Goal: Check status: Check status

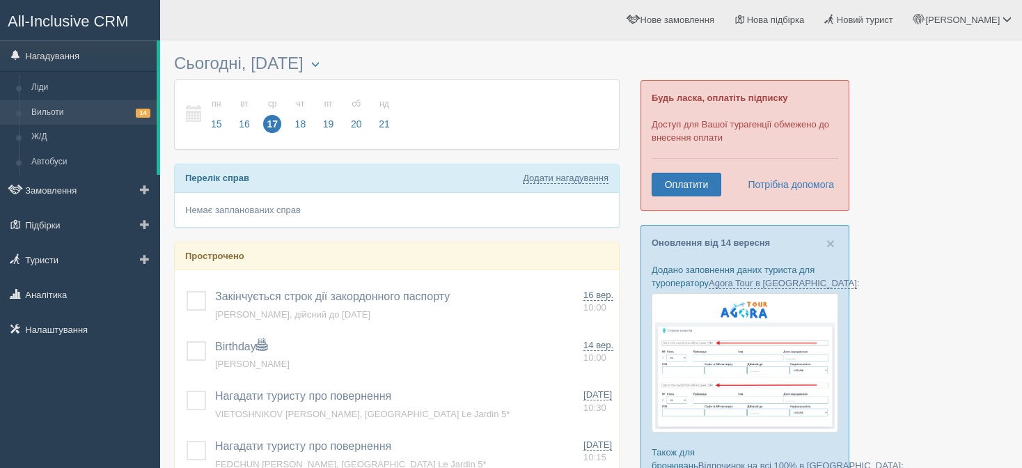
click at [61, 118] on link "Вильоти 14" at bounding box center [91, 112] width 132 height 25
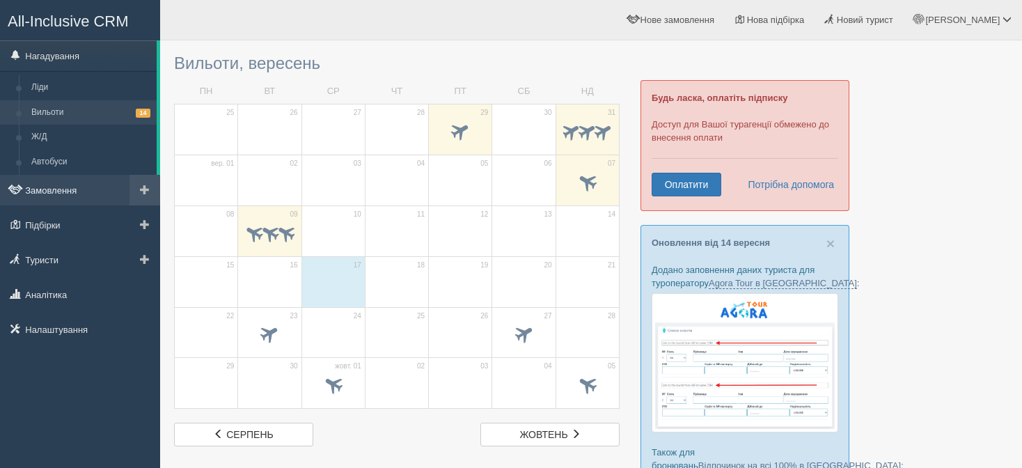
click at [114, 182] on link "Замовлення" at bounding box center [80, 190] width 160 height 31
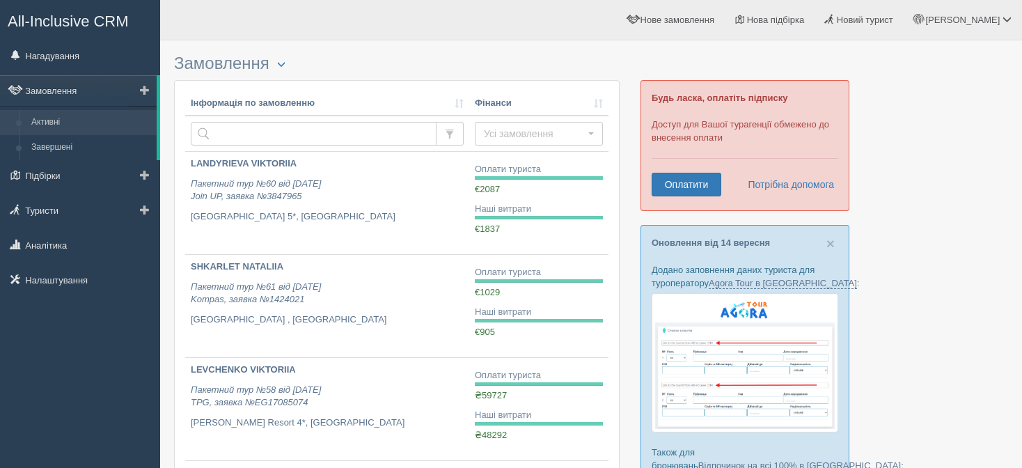
scroll to position [70, 0]
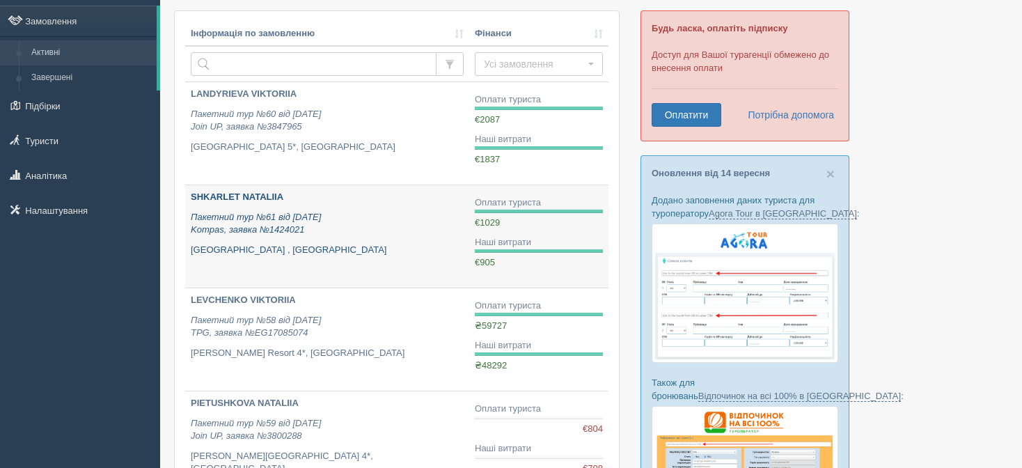
click at [309, 209] on div "SHKARLET NATALIIA Пакетний тур №61 від 28.08.2025 Kompas, заявка №1424021 THRON…" at bounding box center [327, 223] width 273 height 65
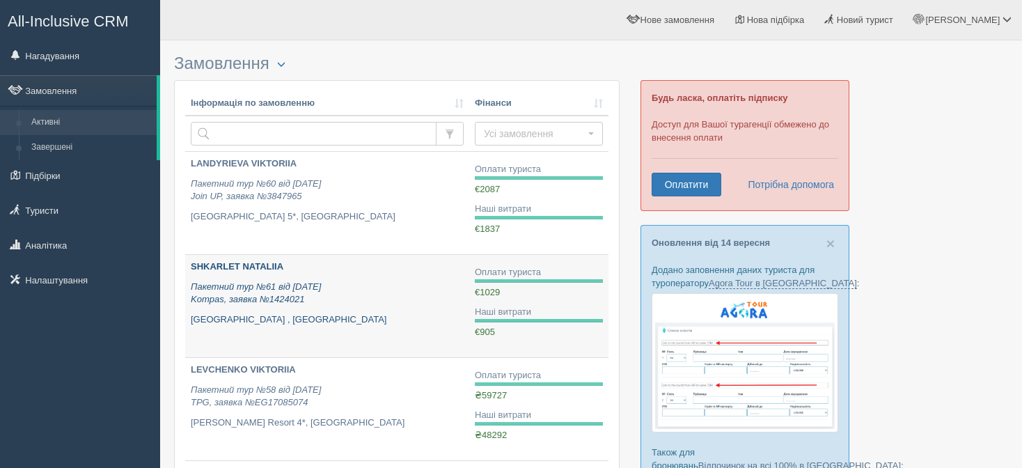
click at [264, 281] on icon "Пакетний тур №61 від [DATE] Kompas, заявка №1424021" at bounding box center [256, 293] width 130 height 24
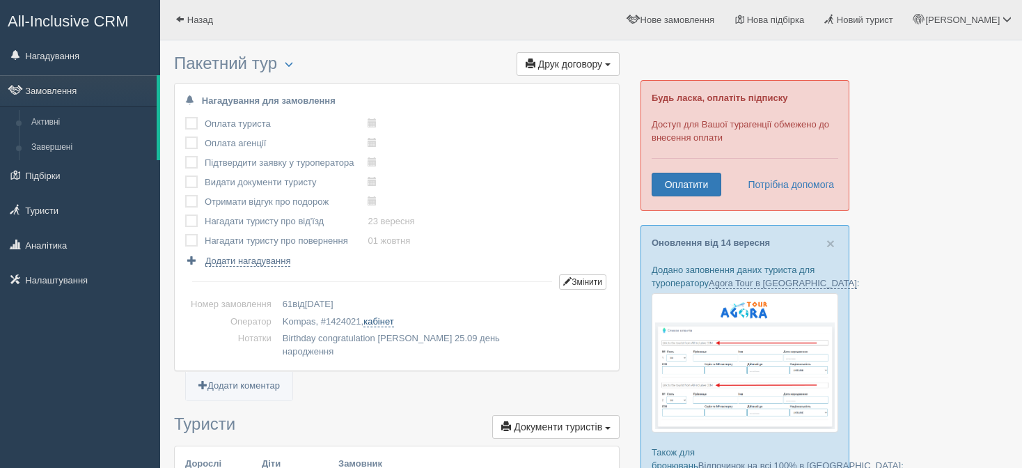
click at [379, 319] on link "кабінет" at bounding box center [378, 321] width 30 height 11
